Goal: Task Accomplishment & Management: Use online tool/utility

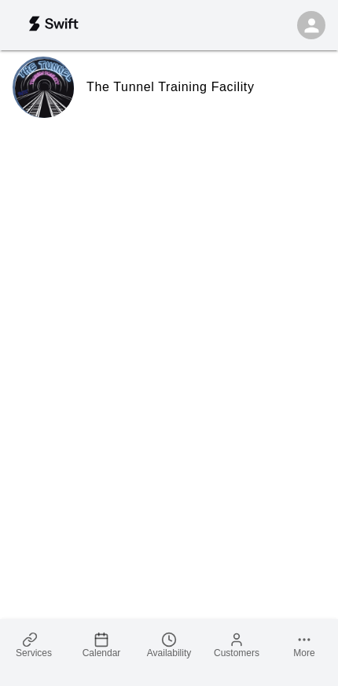
click at [307, 644] on icon at bounding box center [304, 640] width 16 height 16
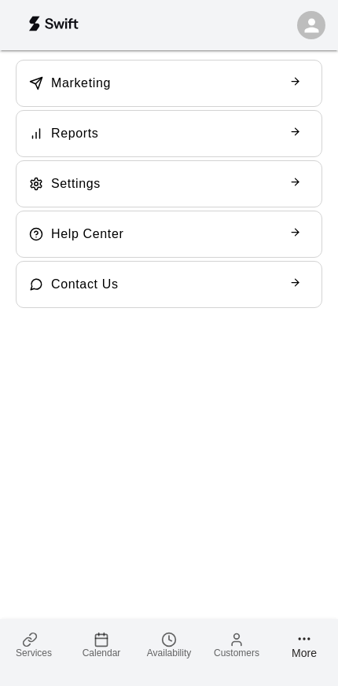
click at [31, 640] on icon at bounding box center [32, 637] width 8 height 9
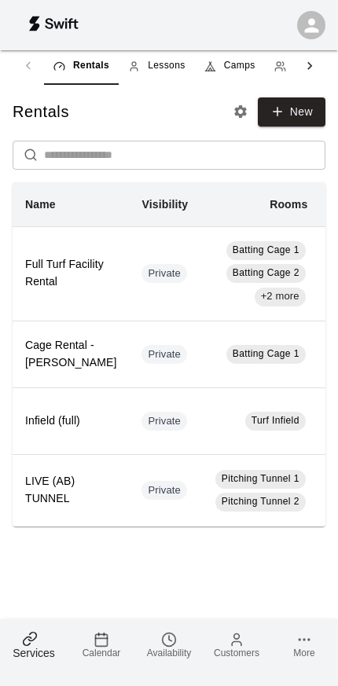
click at [235, 70] on span "Camps" at bounding box center [239, 66] width 31 height 16
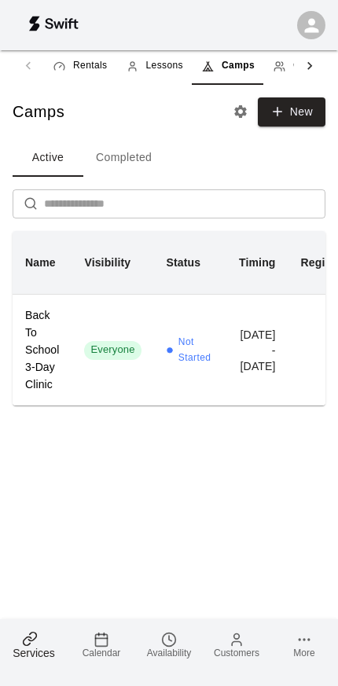
click at [171, 358] on div "Not Started" at bounding box center [191, 350] width 48 height 31
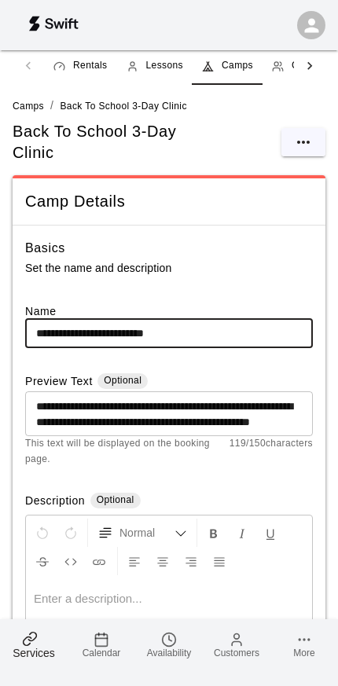
click at [314, 137] on button "select merge strategy" at bounding box center [303, 142] width 44 height 28
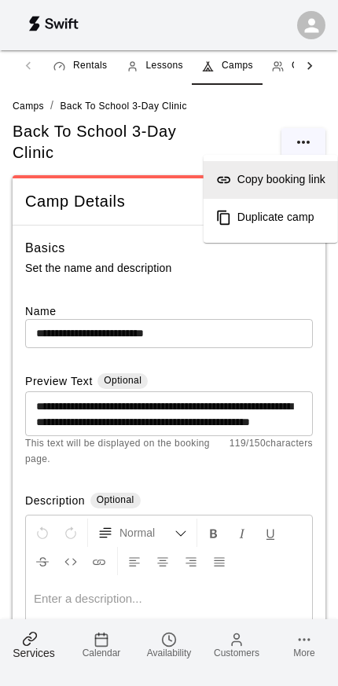
click at [303, 182] on h6 "Copy booking link" at bounding box center [281, 179] width 88 height 17
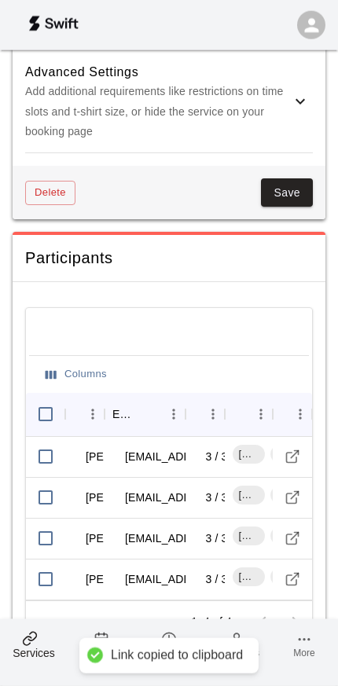
scroll to position [2142, 0]
